Goal: Entertainment & Leisure: Consume media (video, audio)

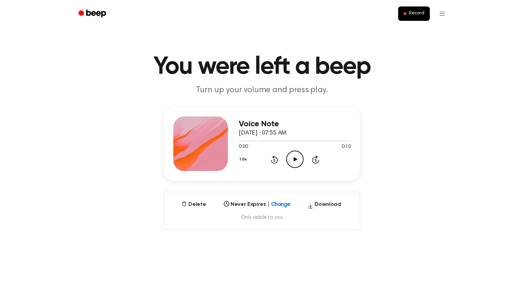
click at [292, 165] on icon "Play Audio" at bounding box center [294, 158] width 17 height 17
click at [257, 123] on h3 "Voice Note" at bounding box center [295, 123] width 112 height 9
click at [262, 123] on h3 "Voice Note" at bounding box center [295, 123] width 112 height 9
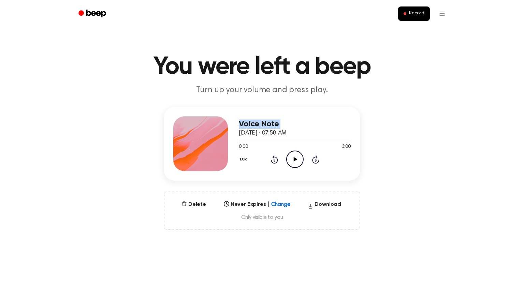
click at [262, 123] on h3 "Voice Note" at bounding box center [295, 123] width 112 height 9
click at [442, 17] on html "Record You were left a beep Turn up your volume and press play. Voice Note Octo…" at bounding box center [262, 283] width 524 height 567
click at [439, 94] on html "Record You were left a beep Turn up your volume and press play. Voice Note Octo…" at bounding box center [262, 283] width 524 height 567
click at [281, 203] on div "Never Expires | Change Select..." at bounding box center [257, 204] width 72 height 8
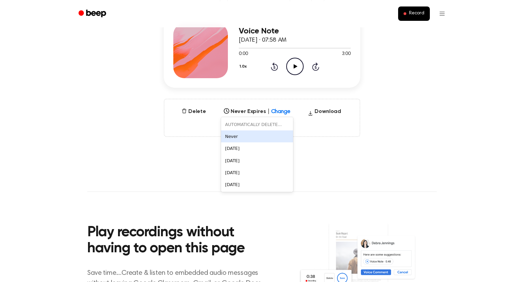
scroll to position [98, 0]
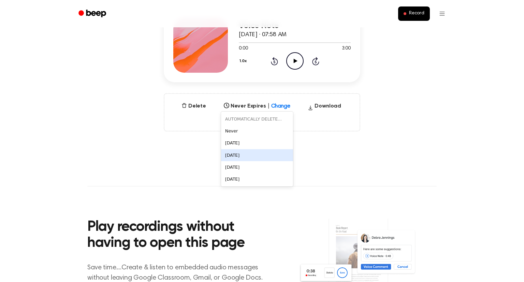
click at [362, 150] on main "You were left a beep Turn up your volume and press play. Voice Note October 3, …" at bounding box center [262, 121] width 524 height 438
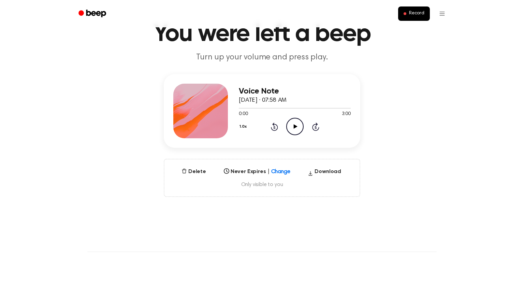
scroll to position [0, 0]
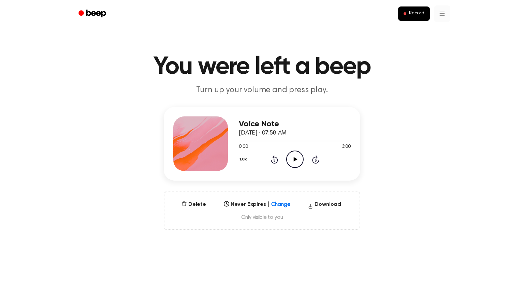
click at [445, 16] on html "Record You were left a beep Turn up your volume and press play. Voice Note Octo…" at bounding box center [262, 283] width 524 height 567
click at [512, 24] on header "Record" at bounding box center [262, 13] width 524 height 27
